Goal: Task Accomplishment & Management: Use online tool/utility

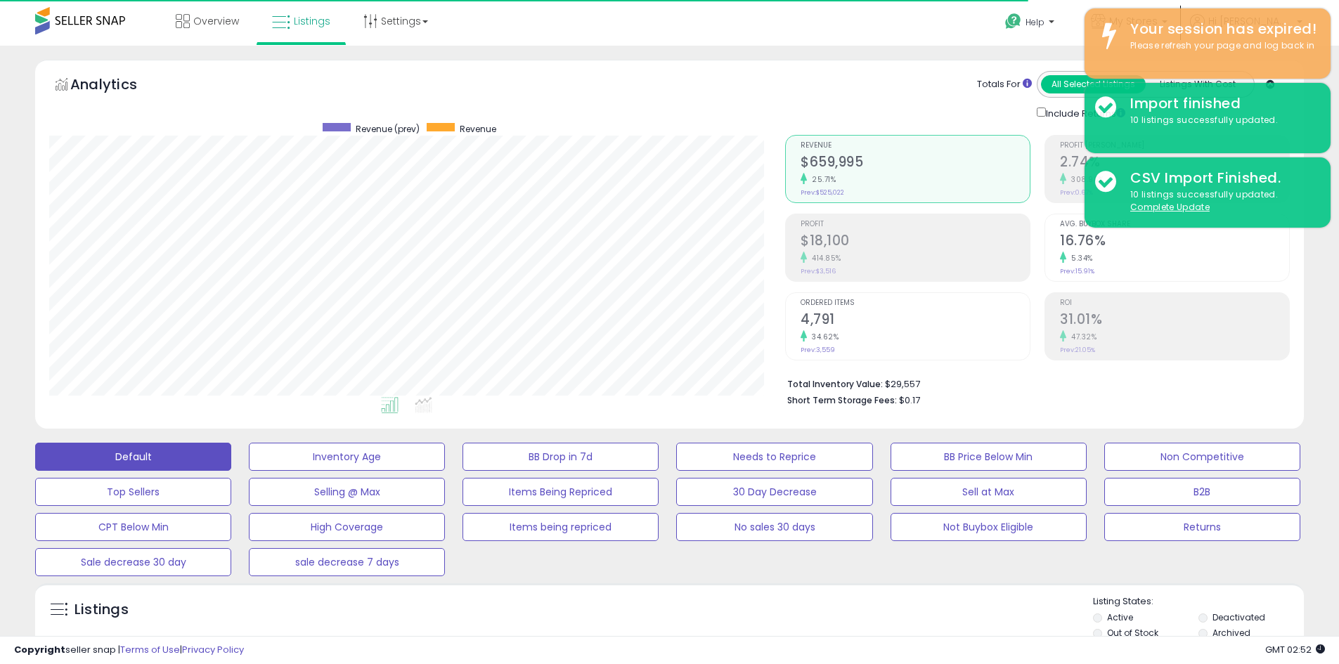
select select "**"
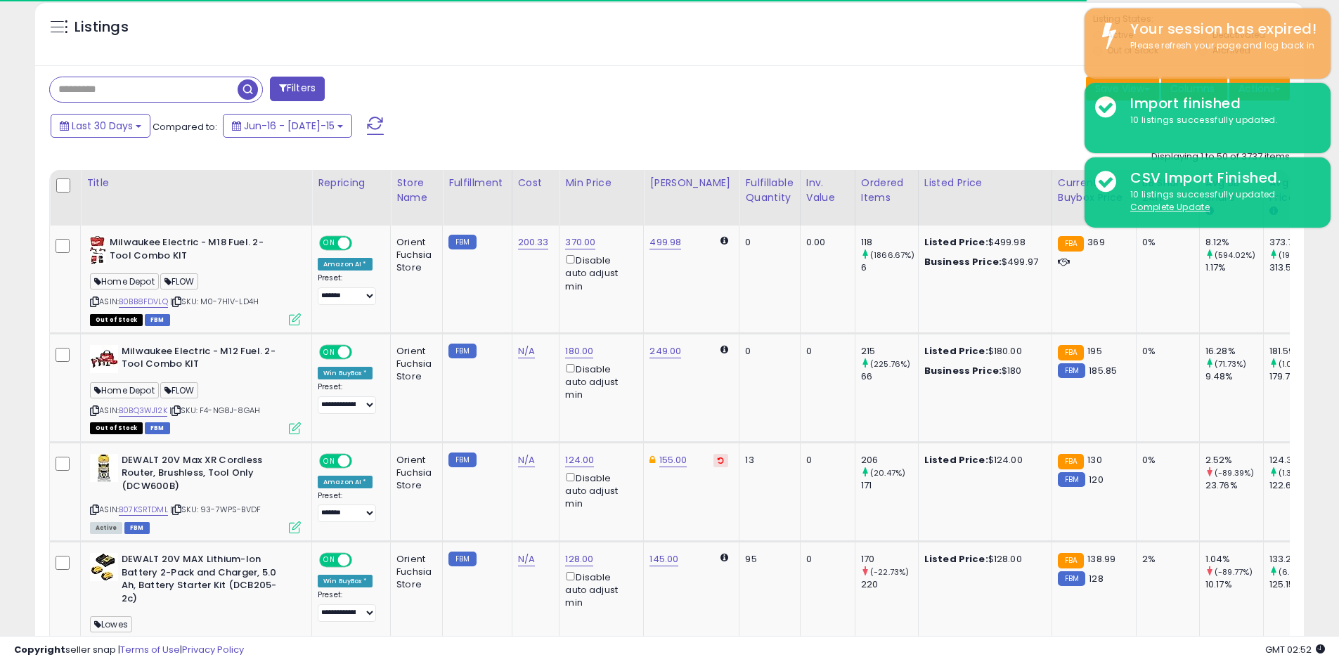
scroll to position [288, 736]
